Goal: Task Accomplishment & Management: Complete application form

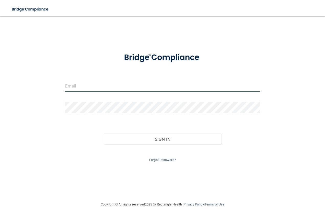
click at [72, 88] on input "email" at bounding box center [162, 85] width 195 height 11
click at [87, 87] on input "email" at bounding box center [162, 85] width 195 height 11
type input "f"
type input "[PERSON_NAME][EMAIL_ADDRESS][PERSON_NAME][DOMAIN_NAME]"
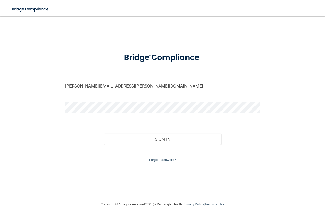
click at [104, 133] on button "Sign In" at bounding box center [162, 138] width 117 height 11
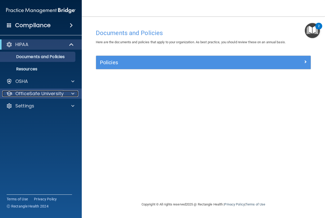
click at [48, 92] on p "OfficeSafe University" at bounding box center [39, 93] width 48 height 6
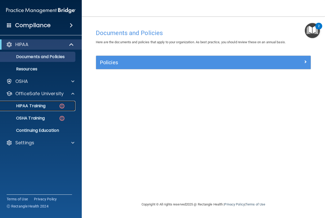
click at [47, 106] on div "HIPAA Training" at bounding box center [38, 105] width 70 height 5
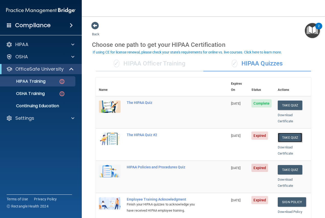
click at [281, 133] on button "Take Quiz" at bounding box center [290, 137] width 25 height 9
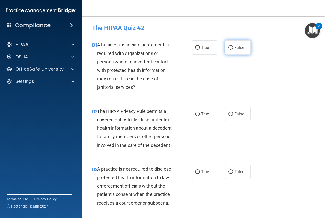
click at [228, 47] on input "False" at bounding box center [230, 48] width 5 height 4
radio input "true"
click at [195, 114] on input "True" at bounding box center [197, 114] width 5 height 4
radio input "true"
click at [228, 174] on input "False" at bounding box center [230, 172] width 5 height 4
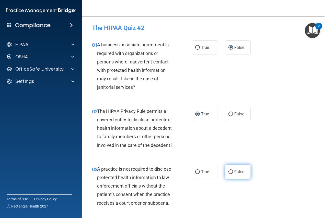
radio input "true"
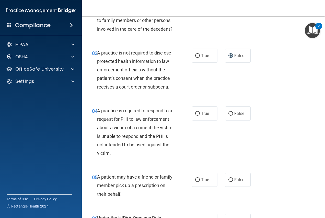
scroll to position [128, 0]
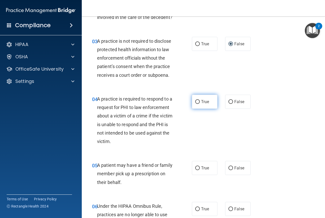
click at [195, 104] on input "True" at bounding box center [197, 102] width 5 height 4
radio input "true"
click at [195, 170] on input "True" at bounding box center [197, 168] width 5 height 4
radio input "true"
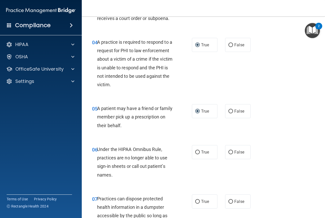
scroll to position [204, 0]
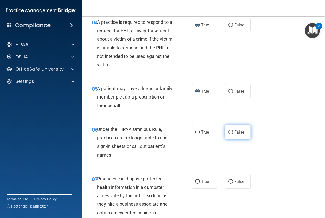
click at [230, 134] on input "False" at bounding box center [230, 132] width 5 height 4
radio input "true"
click at [228, 183] on input "False" at bounding box center [230, 182] width 5 height 4
radio input "true"
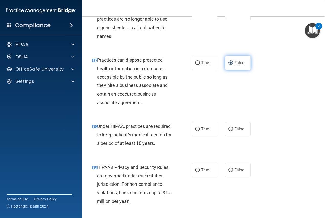
scroll to position [332, 0]
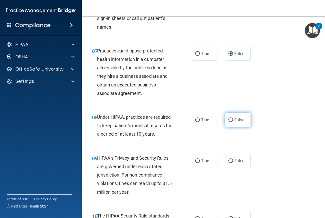
click at [229, 122] on input "False" at bounding box center [230, 120] width 5 height 4
radio input "true"
click at [229, 163] on input "False" at bounding box center [230, 161] width 5 height 4
radio input "true"
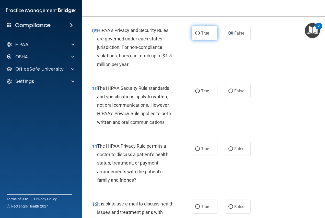
scroll to position [460, 0]
click at [195, 151] on input "True" at bounding box center [197, 149] width 5 height 4
radio input "true"
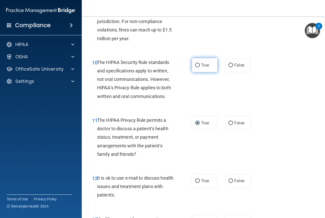
click at [195, 67] on input "True" at bounding box center [197, 65] width 5 height 4
radio input "true"
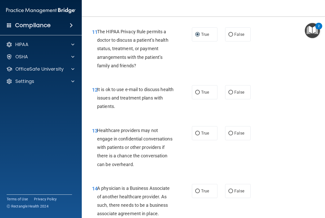
scroll to position [588, 0]
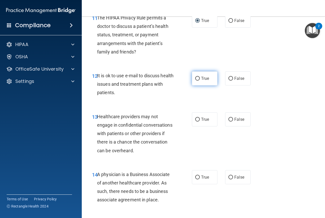
click at [197, 80] on input "True" at bounding box center [197, 79] width 5 height 4
radio input "true"
click at [228, 121] on input "False" at bounding box center [230, 120] width 5 height 4
radio input "true"
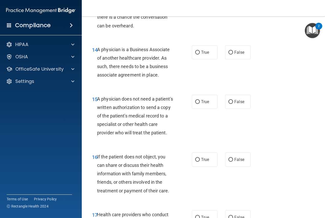
scroll to position [715, 0]
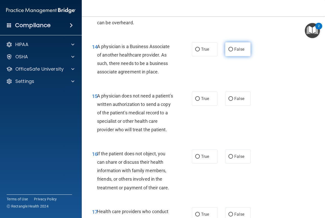
click at [229, 51] on input "False" at bounding box center [230, 50] width 5 height 4
radio input "true"
click at [196, 101] on input "True" at bounding box center [197, 99] width 5 height 4
radio input "true"
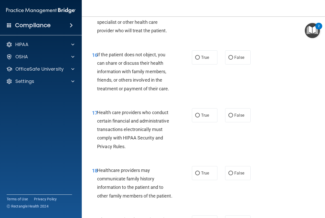
scroll to position [843, 0]
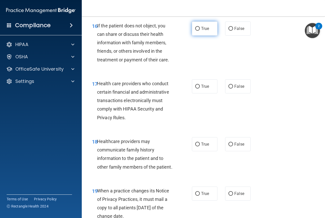
click at [196, 31] on input "True" at bounding box center [197, 29] width 5 height 4
radio input "true"
click at [196, 88] on input "True" at bounding box center [197, 87] width 5 height 4
radio input "true"
click at [234, 146] on span "False" at bounding box center [239, 144] width 10 height 5
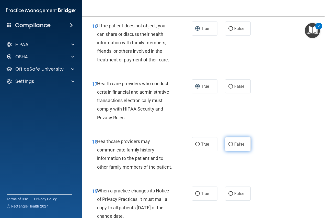
click at [233, 146] on input "False" at bounding box center [230, 144] width 5 height 4
radio input "true"
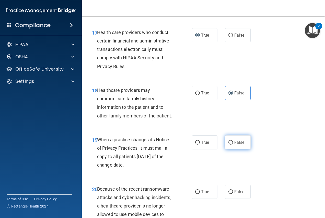
click at [228, 144] on input "False" at bounding box center [230, 143] width 5 height 4
radio input "true"
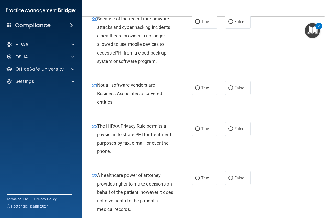
scroll to position [1073, 0]
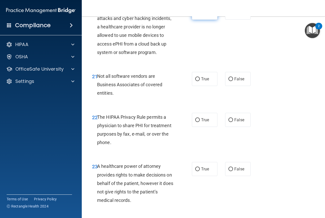
click at [197, 15] on input "True" at bounding box center [197, 13] width 5 height 4
radio input "true"
click at [228, 81] on input "False" at bounding box center [230, 79] width 5 height 4
radio input "true"
click at [196, 122] on input "True" at bounding box center [197, 120] width 5 height 4
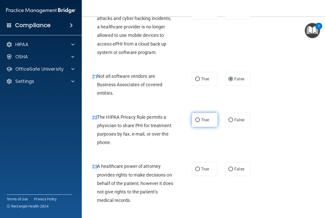
radio input "true"
click at [228, 171] on input "False" at bounding box center [230, 169] width 5 height 4
radio input "true"
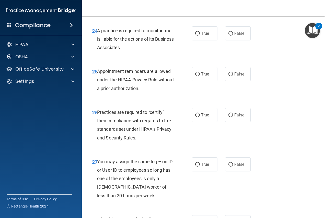
scroll to position [1278, 0]
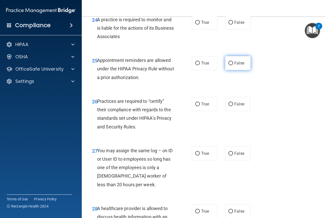
click at [228, 65] on input "False" at bounding box center [230, 63] width 5 height 4
radio input "true"
click at [229, 25] on input "False" at bounding box center [230, 23] width 5 height 4
radio input "true"
click at [195, 65] on input "True" at bounding box center [197, 63] width 5 height 4
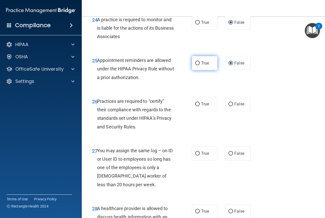
radio input "true"
radio input "false"
click at [228, 111] on label "False" at bounding box center [238, 104] width 26 height 14
click at [228, 106] on input "False" at bounding box center [230, 104] width 5 height 4
radio input "true"
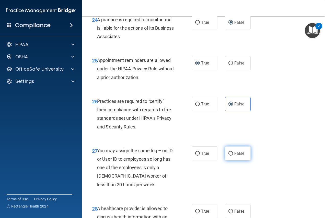
click at [228, 155] on input "False" at bounding box center [230, 154] width 5 height 4
radio input "true"
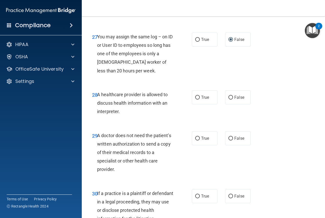
scroll to position [1405, 0]
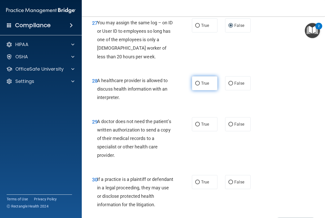
click at [196, 85] on input "True" at bounding box center [197, 84] width 5 height 4
radio input "true"
click at [195, 126] on input "True" at bounding box center [197, 124] width 5 height 4
radio input "true"
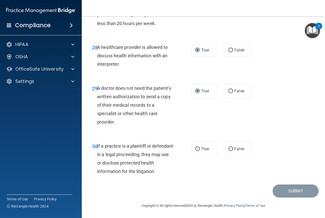
scroll to position [1473, 0]
click at [195, 148] on input "True" at bounding box center [197, 149] width 5 height 4
radio input "true"
click at [287, 192] on button "Submit" at bounding box center [296, 190] width 46 height 13
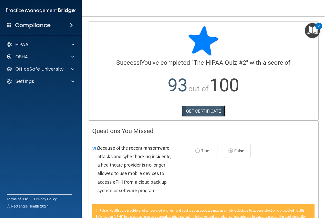
click at [202, 111] on link "GET CERTIFICATE" at bounding box center [204, 110] width 44 height 11
